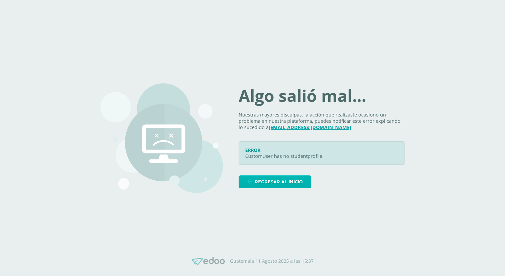
click at [276, 181] on span "Regresar al inicio" at bounding box center [279, 182] width 48 height 12
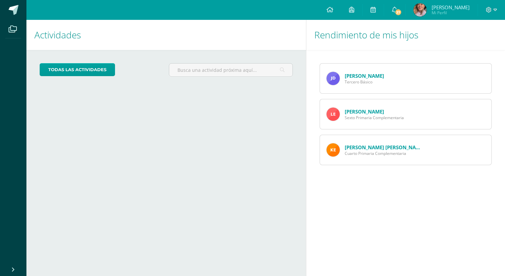
click at [358, 144] on link "[PERSON_NAME] [PERSON_NAME]" at bounding box center [385, 147] width 80 height 7
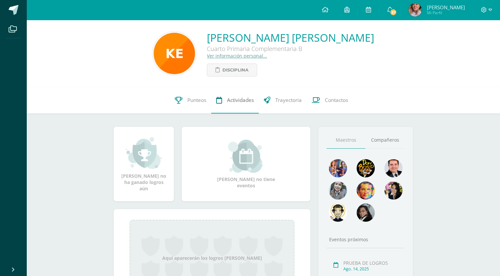
click at [237, 102] on span "Actividades" at bounding box center [240, 100] width 27 height 7
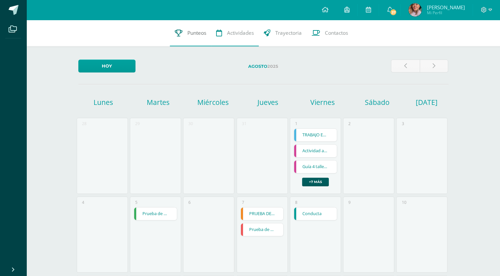
click at [196, 34] on span "Punteos" at bounding box center [196, 32] width 19 height 7
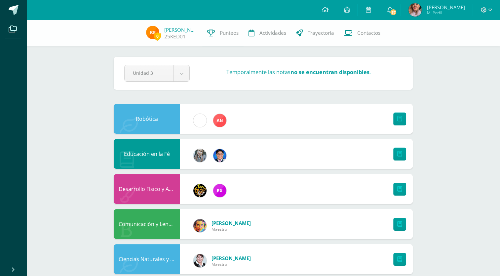
click at [193, 36] on div "25KED01" at bounding box center [180, 36] width 33 height 7
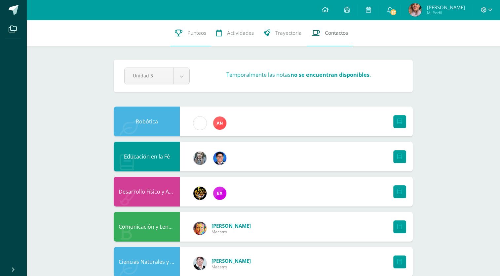
click at [329, 35] on span "Contactos" at bounding box center [336, 32] width 23 height 7
click at [237, 39] on link "Actividades" at bounding box center [235, 33] width 48 height 26
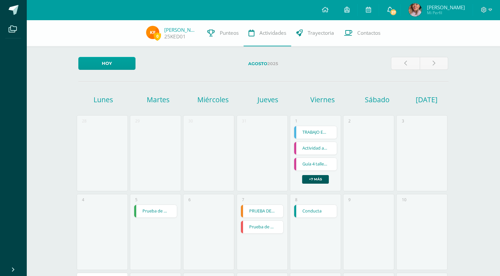
click at [392, 8] on icon at bounding box center [389, 10] width 5 height 6
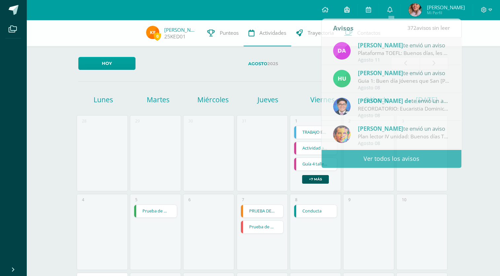
click at [349, 9] on icon at bounding box center [346, 10] width 5 height 6
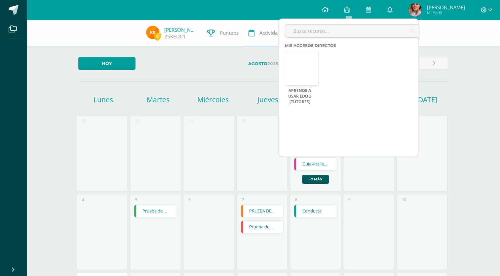
click at [486, 60] on div "0 Kaiden Escobar 25KED01 Punteos Actividades Trayectoria Contactos Hoy Agosto 2…" at bounding box center [263, 271] width 474 height 502
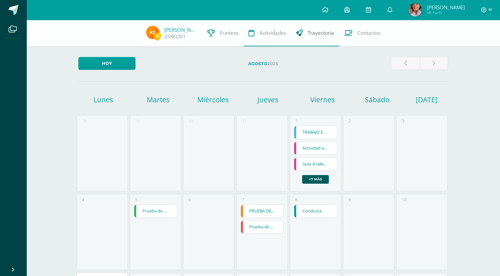
click at [317, 32] on span "Trayectoria" at bounding box center [321, 32] width 26 height 7
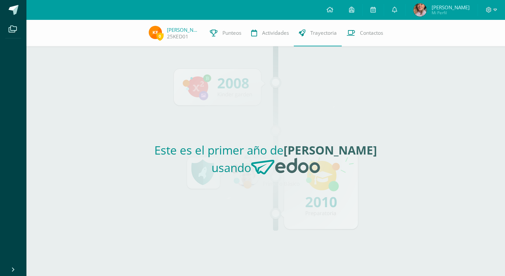
click at [332, 196] on div "Este es el primer año [PERSON_NAME] usando" at bounding box center [266, 160] width 304 height 229
click at [224, 31] on span "Punteos" at bounding box center [231, 32] width 19 height 7
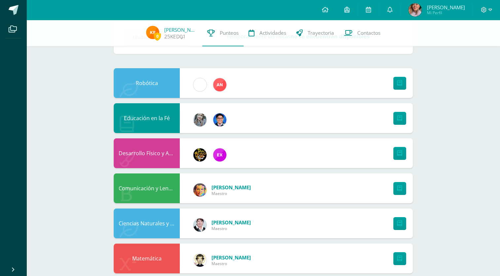
scroll to position [29, 0]
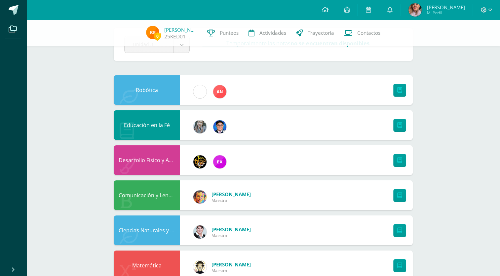
click at [423, 10] on span "María Alejandra Mi Perfil" at bounding box center [436, 9] width 59 height 13
click at [180, 32] on link "Kaiden Escobar" at bounding box center [180, 29] width 33 height 7
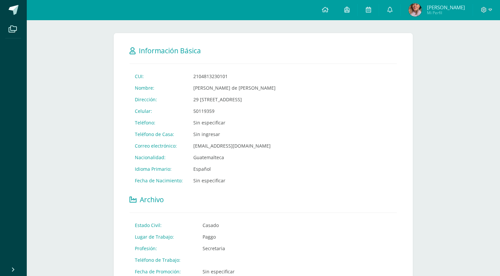
scroll to position [94, 0]
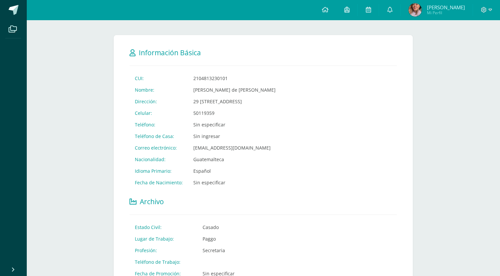
click at [159, 199] on span "Archivo" at bounding box center [152, 201] width 24 height 9
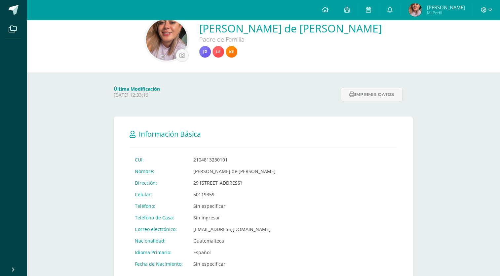
scroll to position [0, 0]
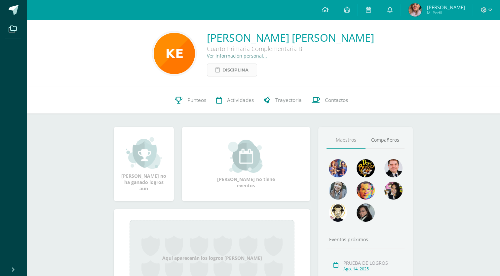
click at [232, 69] on span "Disciplina" at bounding box center [235, 70] width 26 height 12
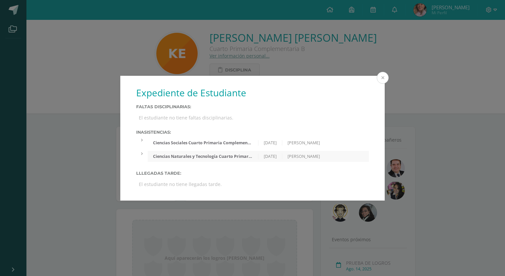
click at [381, 73] on button at bounding box center [383, 78] width 12 height 12
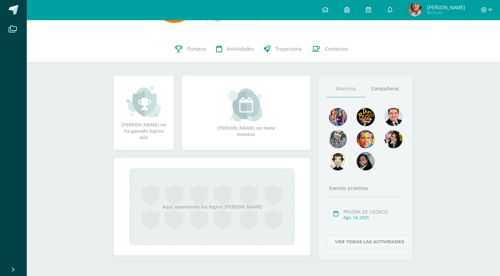
scroll to position [57, 0]
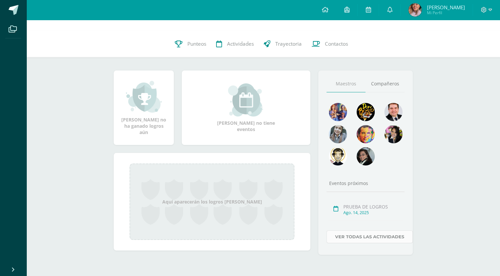
click at [370, 235] on link "Ver todas las actividades" at bounding box center [370, 236] width 86 height 13
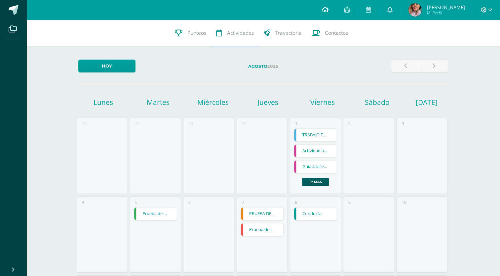
click at [328, 7] on icon at bounding box center [325, 10] width 7 height 6
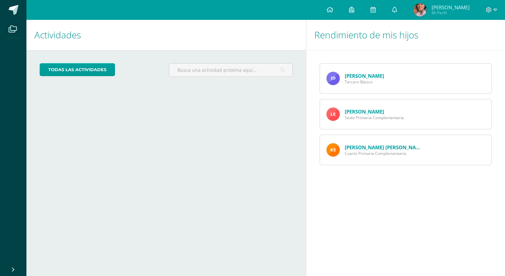
click at [345, 146] on link "[PERSON_NAME] [PERSON_NAME]" at bounding box center [385, 147] width 80 height 7
click at [350, 112] on link "[PERSON_NAME]" at bounding box center [364, 111] width 39 height 7
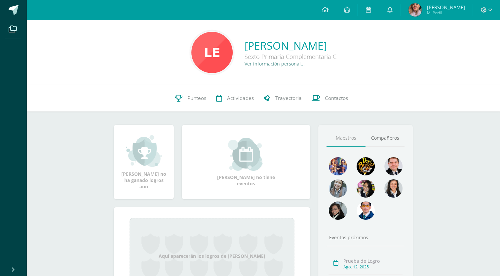
click at [250, 63] on link "Ver información personal..." at bounding box center [275, 63] width 60 height 6
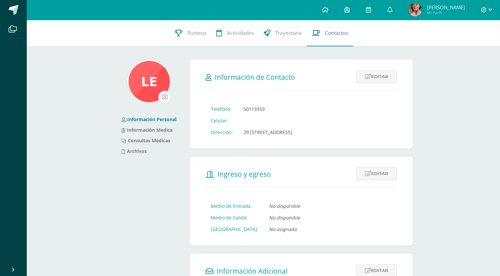
click at [319, 38] on link "Contactos" at bounding box center [330, 33] width 46 height 26
click at [278, 37] on link "Trayectoria" at bounding box center [283, 33] width 48 height 26
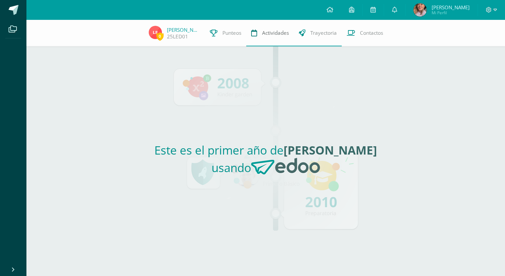
click at [276, 35] on span "Actividades" at bounding box center [275, 32] width 27 height 7
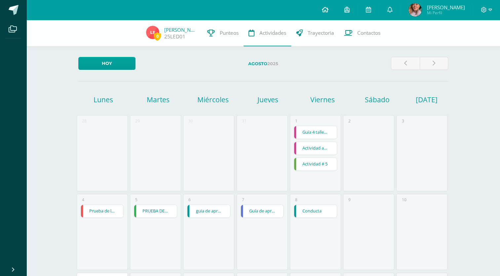
click at [331, 9] on link at bounding box center [325, 10] width 22 height 20
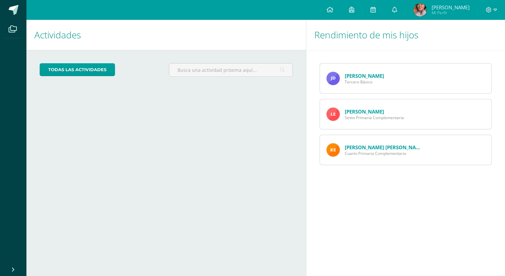
click at [353, 81] on span "Tercero Básico" at bounding box center [364, 82] width 39 height 6
click at [338, 77] on img at bounding box center [333, 78] width 13 height 13
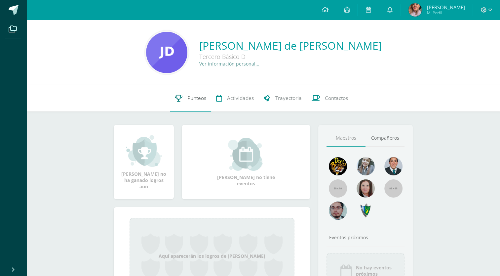
click at [197, 100] on span "Punteos" at bounding box center [196, 98] width 19 height 7
